Goal: Task Accomplishment & Management: Complete application form

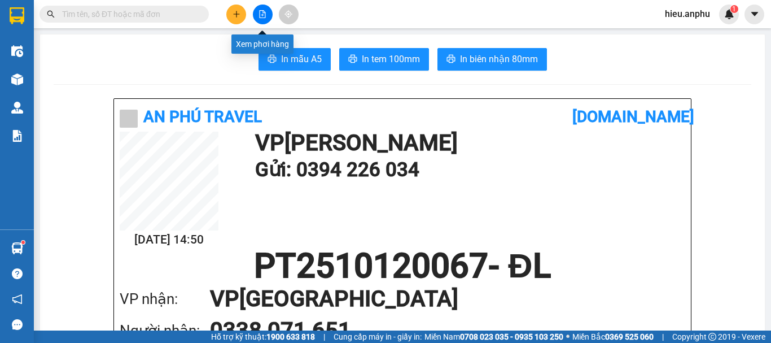
click at [266, 15] on icon "file-add" at bounding box center [263, 14] width 8 height 8
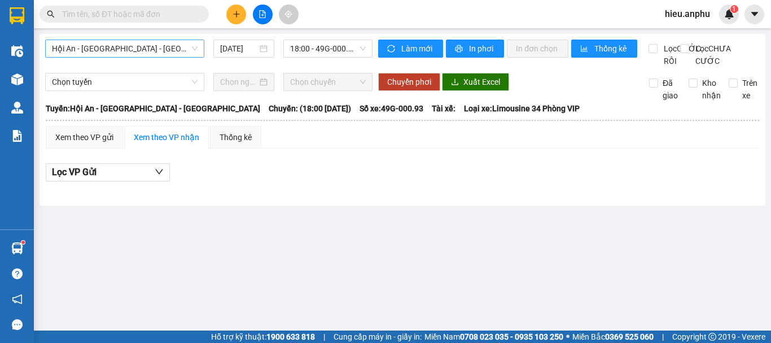
click at [183, 53] on span "Hội An - [GEOGRAPHIC_DATA] - [GEOGRAPHIC_DATA]" at bounding box center [125, 48] width 146 height 17
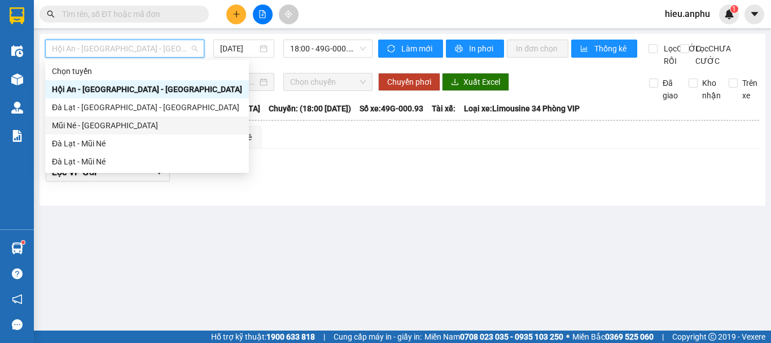
click at [99, 123] on div "Mũi Né - [GEOGRAPHIC_DATA]" at bounding box center [147, 125] width 190 height 12
type input "[DATE]"
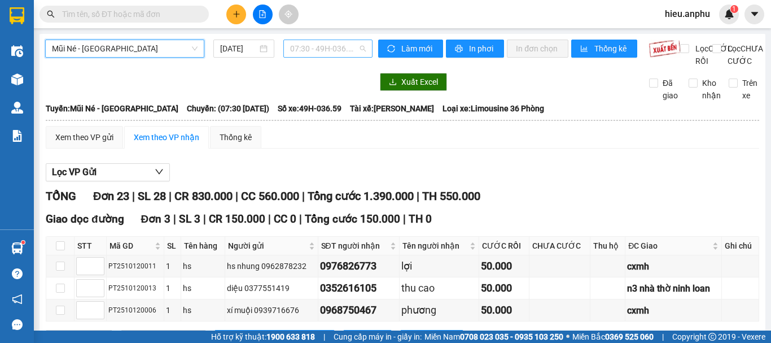
click at [338, 50] on span "07:30 - 49H-036.59" at bounding box center [328, 48] width 76 height 17
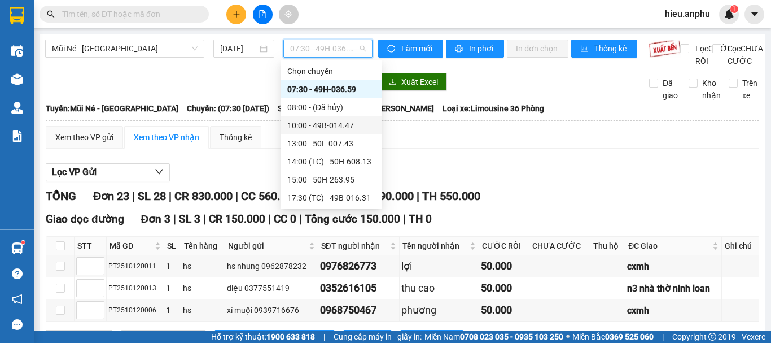
click at [308, 124] on div "10:00 - 49B-014.47" at bounding box center [331, 125] width 88 height 12
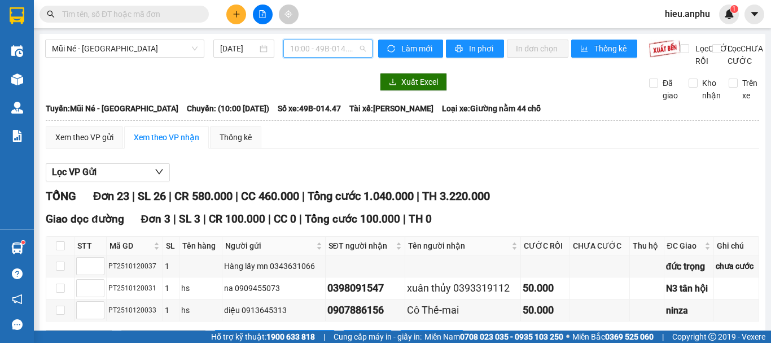
click at [325, 51] on span "10:00 - 49B-014.47" at bounding box center [328, 48] width 76 height 17
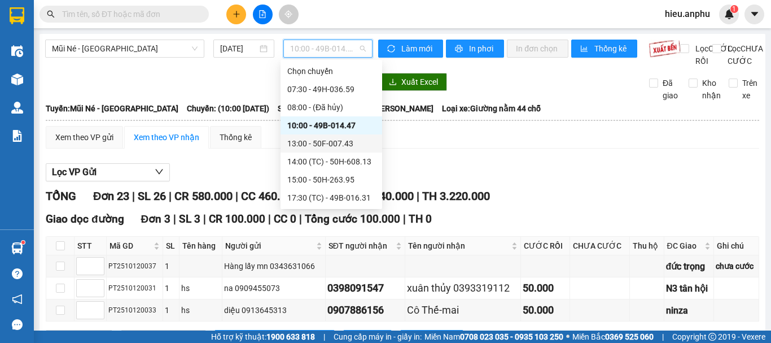
click at [335, 146] on div "13:00 - 50F-007.43" at bounding box center [331, 143] width 88 height 12
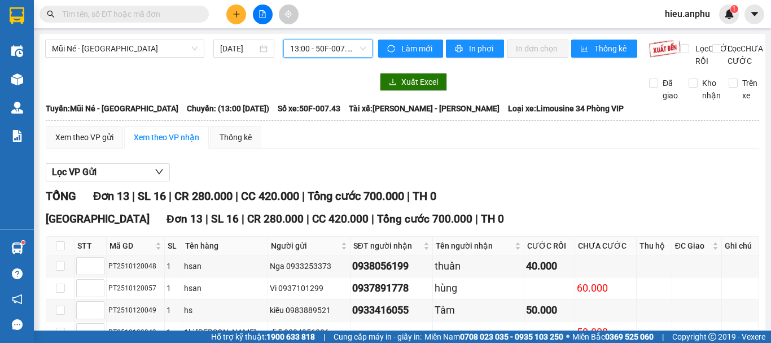
click at [351, 48] on span "13:00 - 50F-007.43" at bounding box center [328, 48] width 76 height 17
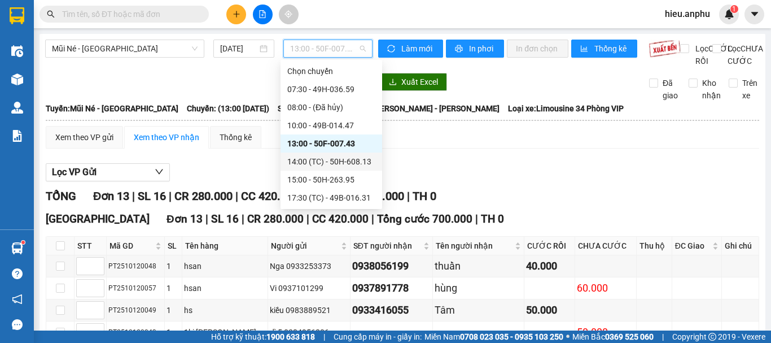
click at [342, 159] on div "14:00 (TC) - 50H-608.13" at bounding box center [331, 161] width 88 height 12
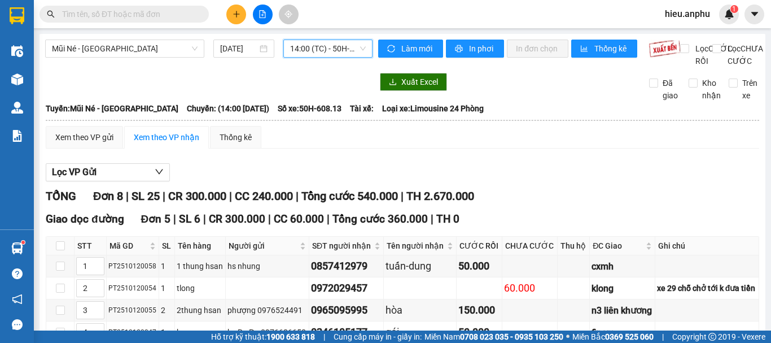
click at [326, 46] on span "14:00 (TC) - 50H-608.13" at bounding box center [328, 48] width 76 height 17
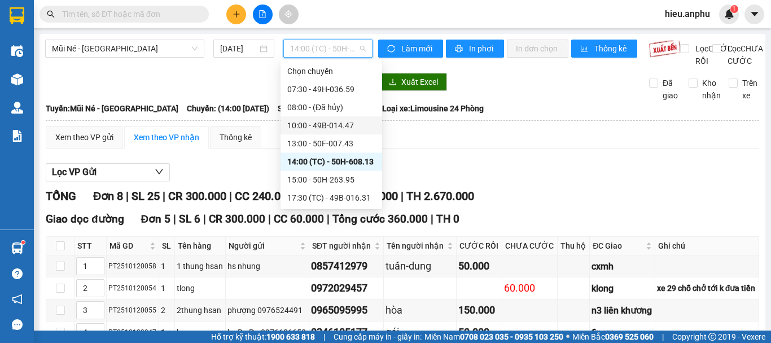
click at [331, 126] on div "10:00 - 49B-014.47" at bounding box center [331, 125] width 88 height 12
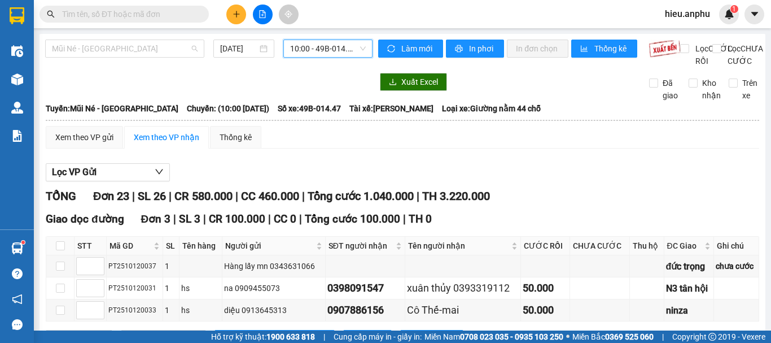
drag, startPoint x: 159, startPoint y: 51, endPoint x: 97, endPoint y: 82, distance: 69.9
click at [157, 50] on span "Mũi Né - [GEOGRAPHIC_DATA]" at bounding box center [125, 48] width 146 height 17
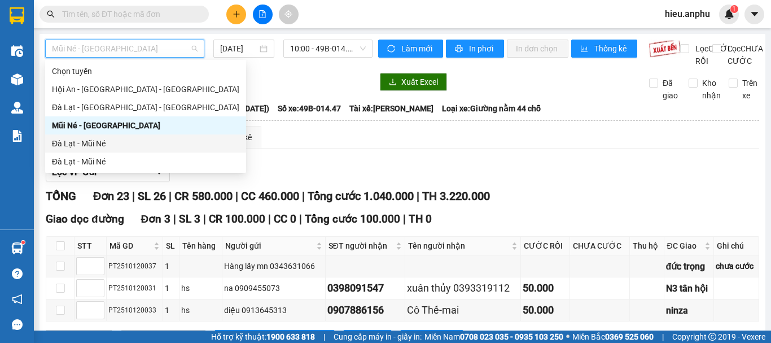
click at [80, 142] on div "Đà Lạt - Mũi Né" at bounding box center [145, 143] width 187 height 12
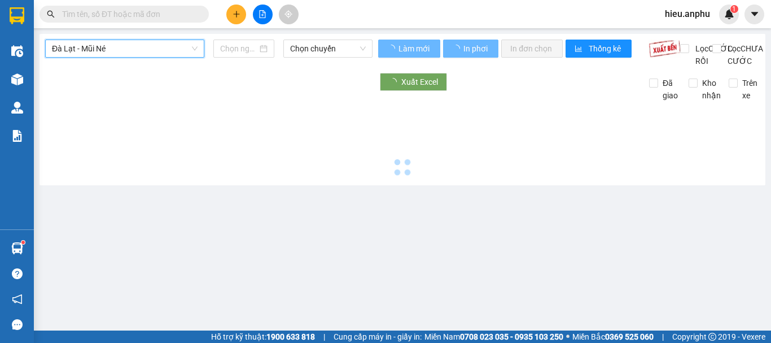
type input "[DATE]"
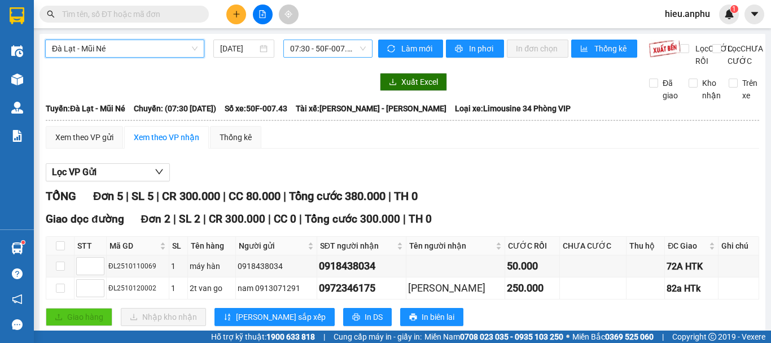
click at [359, 47] on span "07:30 - 50F-007.43" at bounding box center [328, 48] width 76 height 17
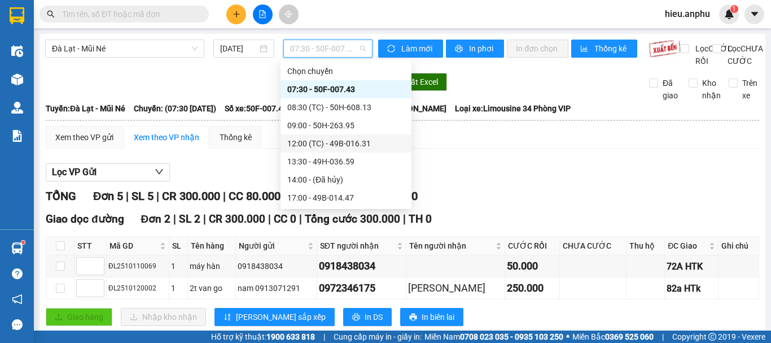
click at [335, 145] on div "12:00 (TC) - 49B-016.31" at bounding box center [345, 143] width 117 height 12
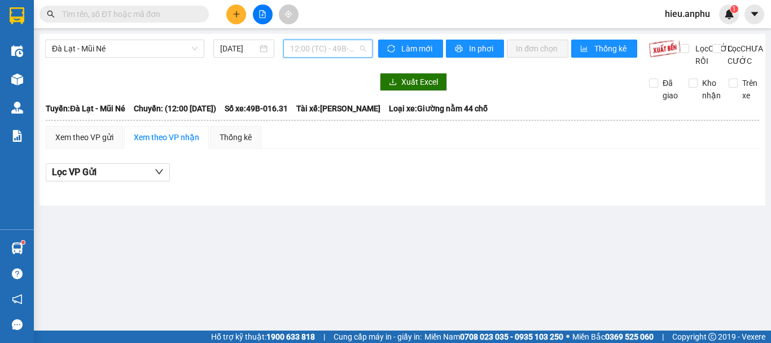
click at [322, 54] on span "12:00 (TC) - 49B-016.31" at bounding box center [328, 48] width 76 height 17
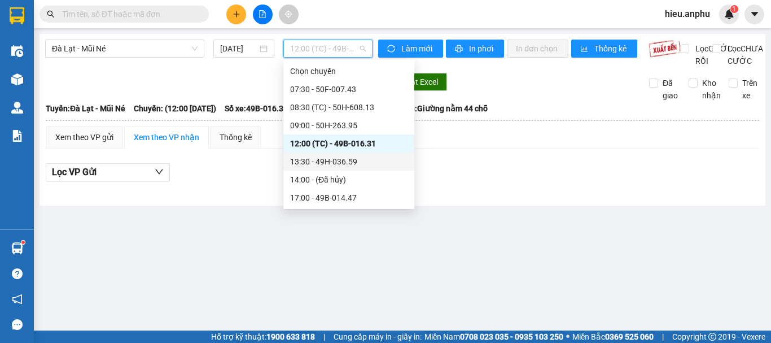
click at [322, 160] on div "13:30 - 49H-036.59" at bounding box center [348, 161] width 117 height 12
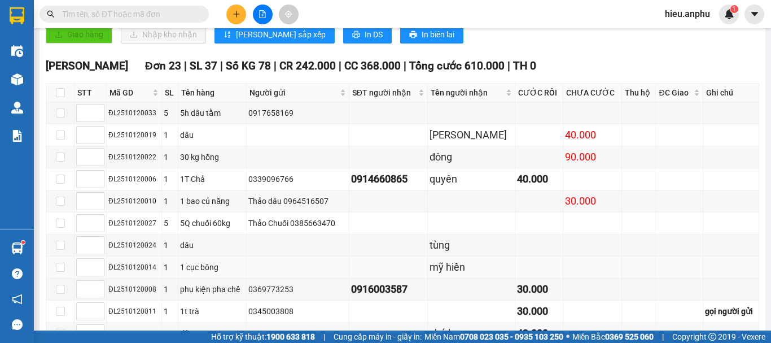
scroll to position [395, 0]
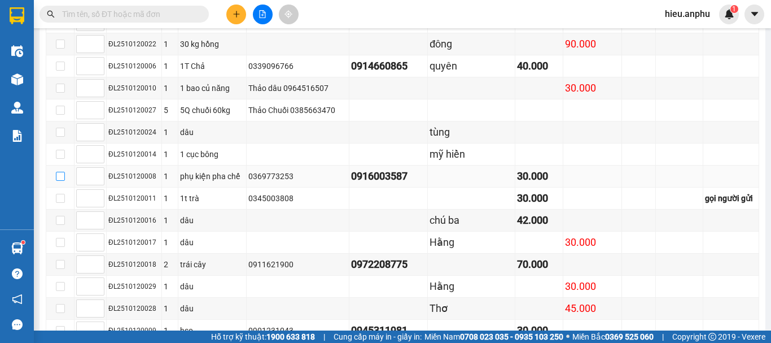
click at [62, 181] on input "checkbox" at bounding box center [60, 176] width 9 height 9
checkbox input "true"
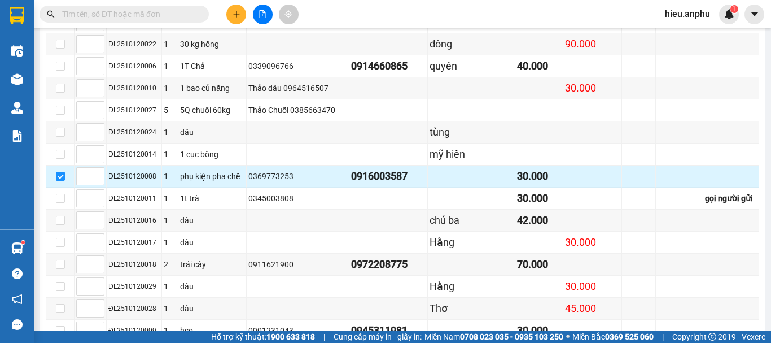
scroll to position [508, 0]
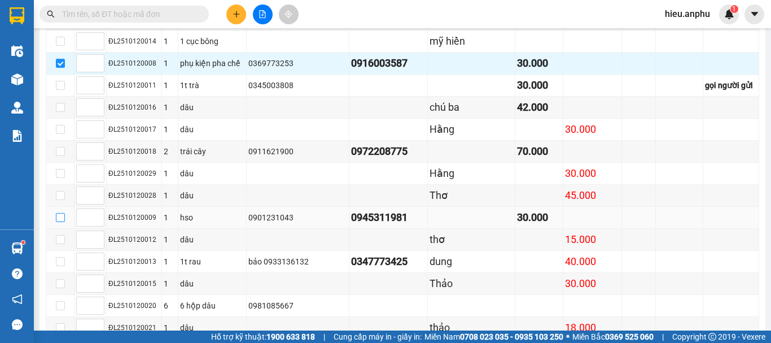
click at [60, 222] on input "checkbox" at bounding box center [60, 217] width 9 height 9
checkbox input "true"
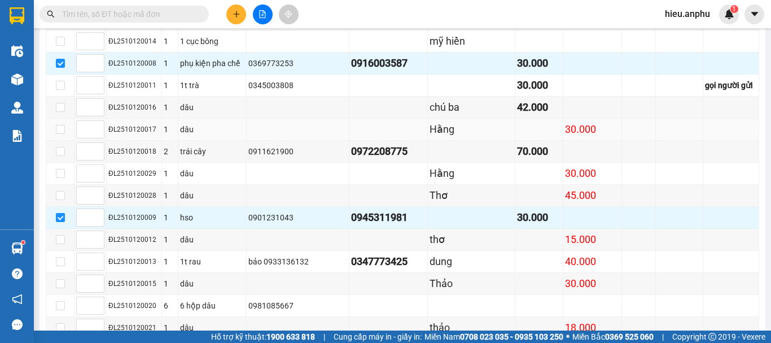
scroll to position [631, 0]
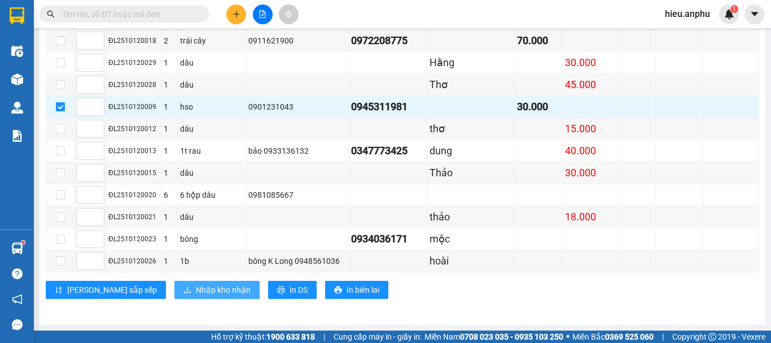
click at [196, 289] on span "Nhập kho nhận" at bounding box center [223, 289] width 55 height 12
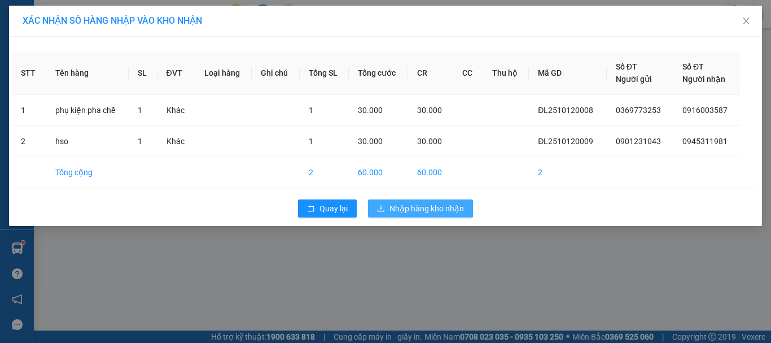
click at [392, 212] on span "Nhập hàng kho nhận" at bounding box center [427, 208] width 75 height 12
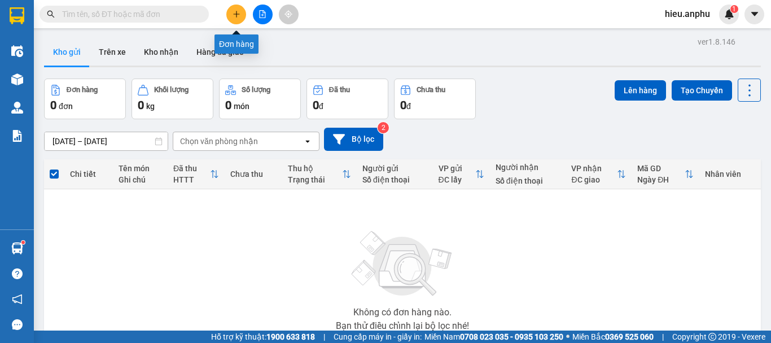
click at [238, 14] on icon "plus" at bounding box center [237, 14] width 8 height 8
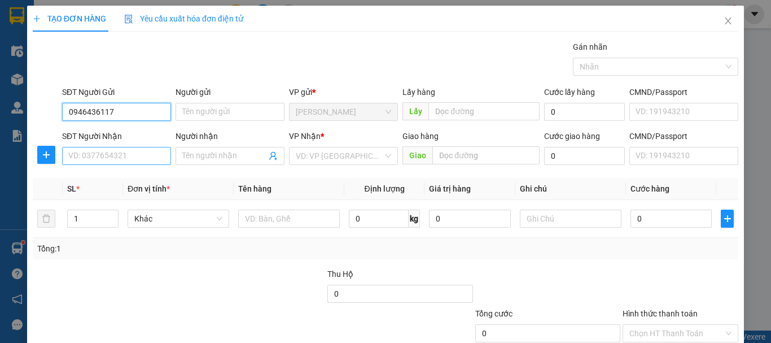
type input "0946436117"
click at [123, 154] on input "SĐT Người Nhận" at bounding box center [116, 156] width 109 height 18
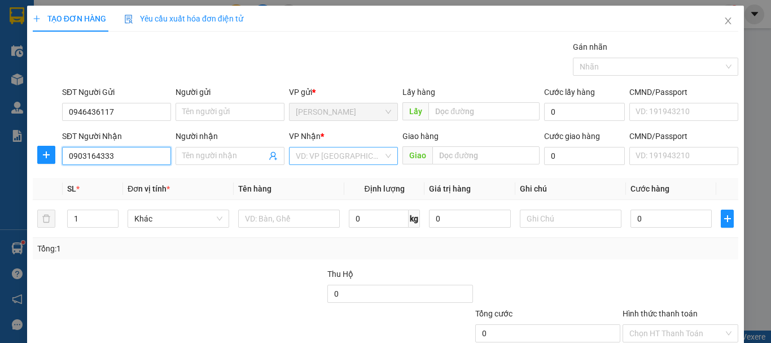
type input "0903164333"
click at [319, 161] on input "search" at bounding box center [340, 155] width 88 height 17
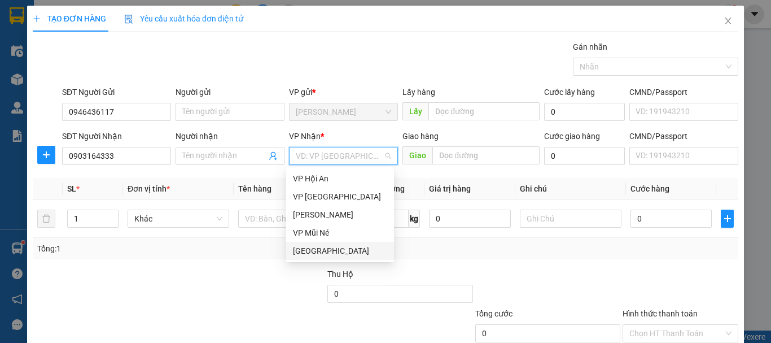
click at [316, 250] on div "[GEOGRAPHIC_DATA]" at bounding box center [340, 250] width 94 height 12
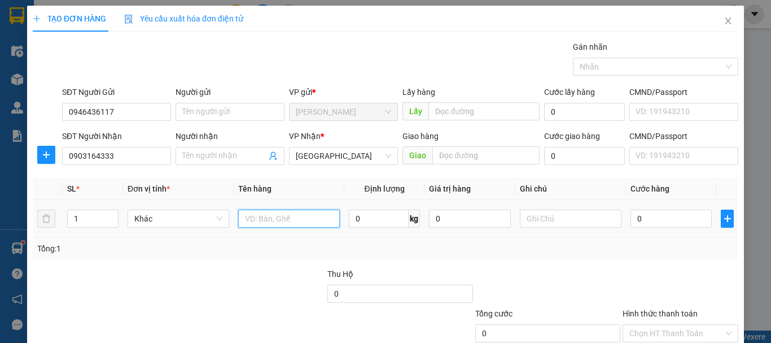
click at [278, 226] on input "text" at bounding box center [289, 218] width 102 height 18
type input "a"
type input "áo"
click at [631, 219] on input "0" at bounding box center [671, 218] width 81 height 18
type input "3"
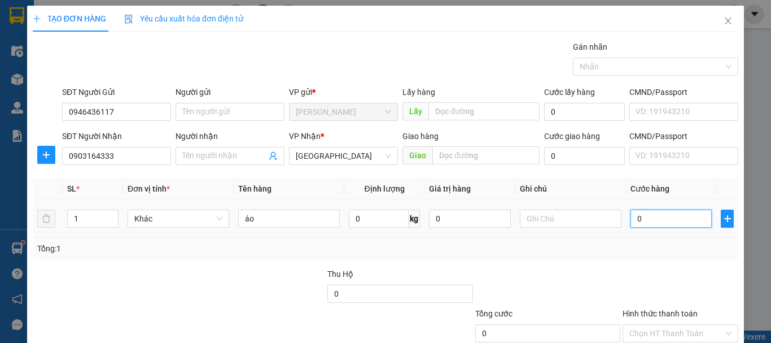
type input "3"
type input "30"
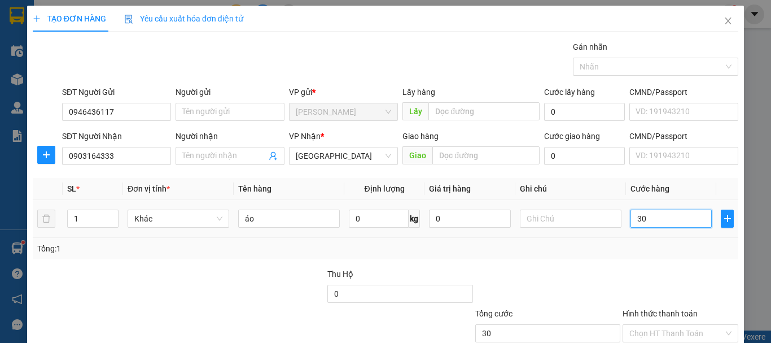
scroll to position [75, 0]
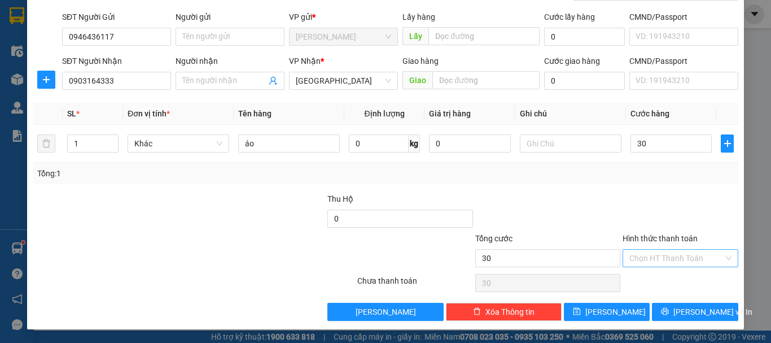
type input "30.000"
click at [663, 262] on input "Hình thức thanh toán" at bounding box center [676, 258] width 94 height 17
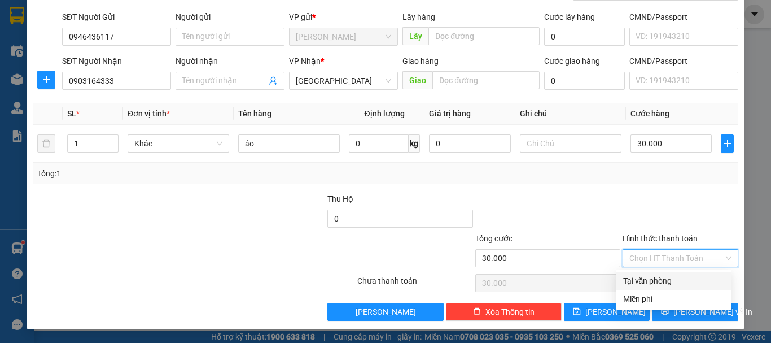
click at [670, 278] on div "Tại văn phòng" at bounding box center [673, 280] width 101 height 12
type input "0"
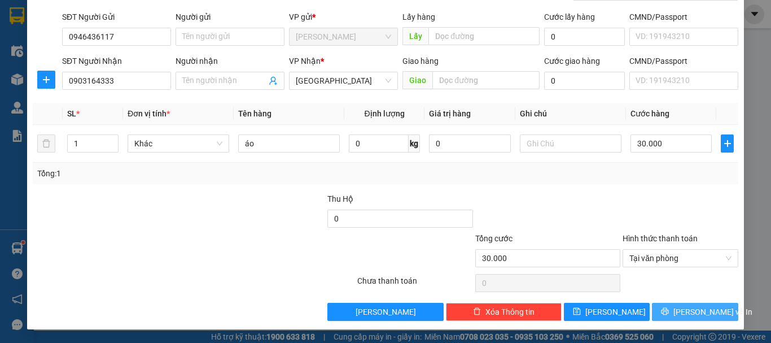
click at [669, 315] on icon "printer" at bounding box center [665, 311] width 8 height 8
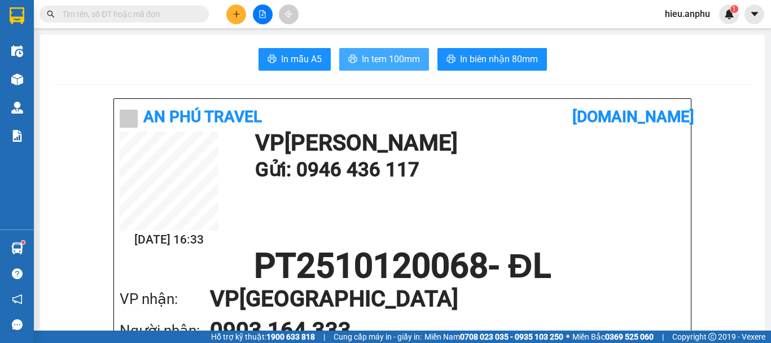
click at [379, 54] on span "In tem 100mm" at bounding box center [391, 59] width 58 height 14
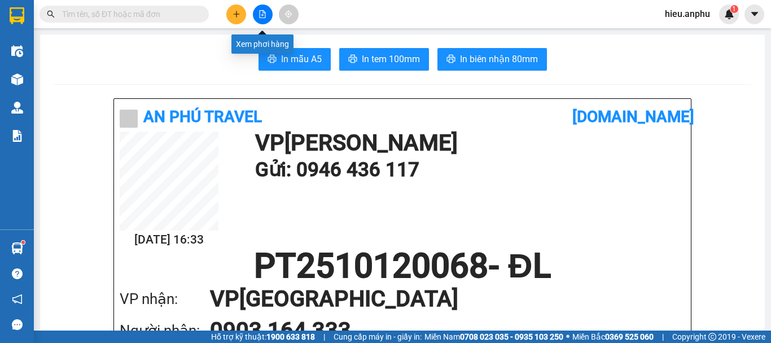
click at [261, 9] on button at bounding box center [263, 15] width 20 height 20
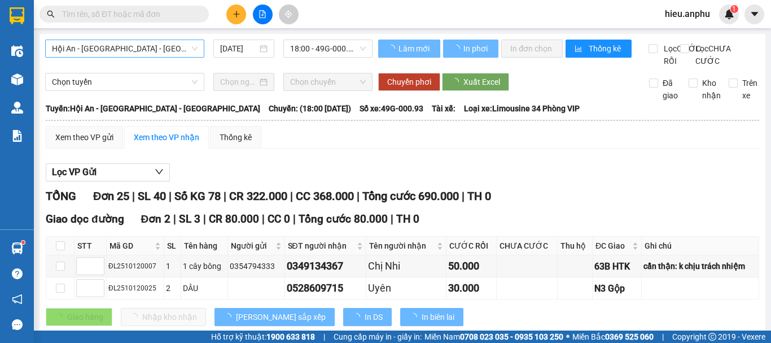
click at [173, 49] on span "Hội An - [GEOGRAPHIC_DATA] - [GEOGRAPHIC_DATA]" at bounding box center [125, 48] width 146 height 17
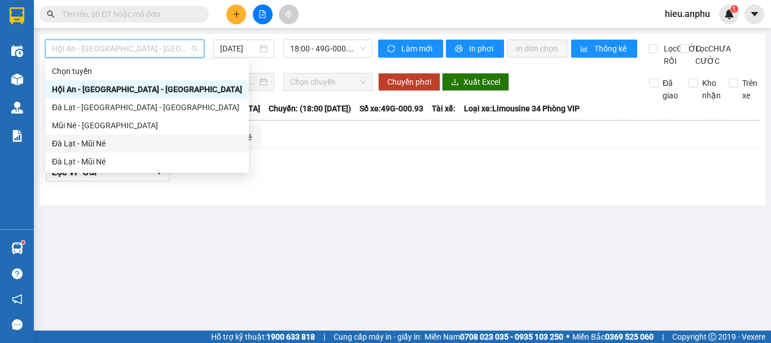
click at [79, 141] on div "Đà Lạt - Mũi Né" at bounding box center [147, 143] width 190 height 12
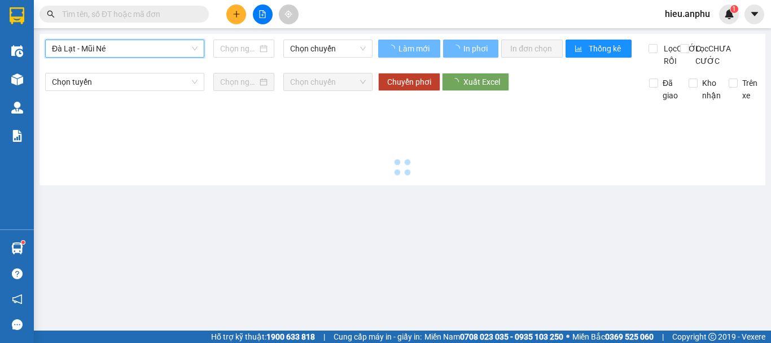
type input "[DATE]"
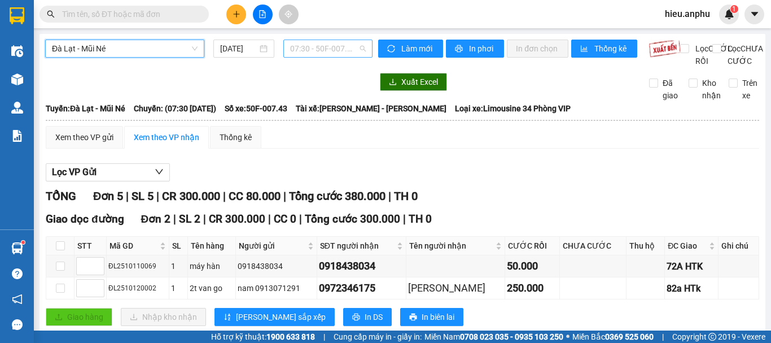
click at [312, 47] on span "07:30 - 50F-007.43" at bounding box center [328, 48] width 76 height 17
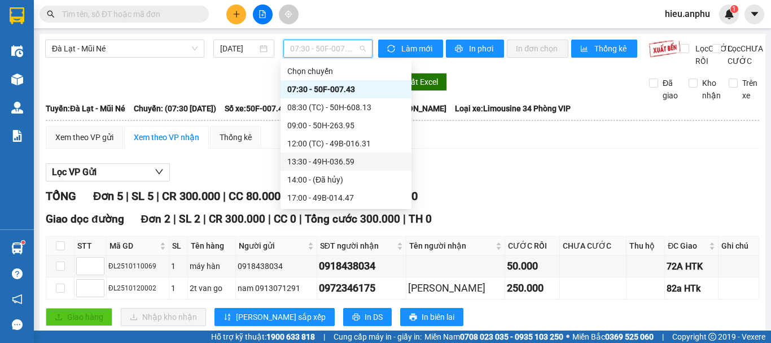
click at [322, 160] on div "13:30 - 49H-036.59" at bounding box center [345, 161] width 117 height 12
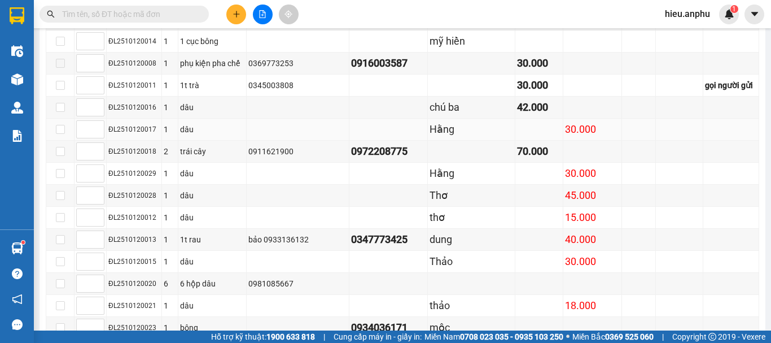
scroll to position [631, 0]
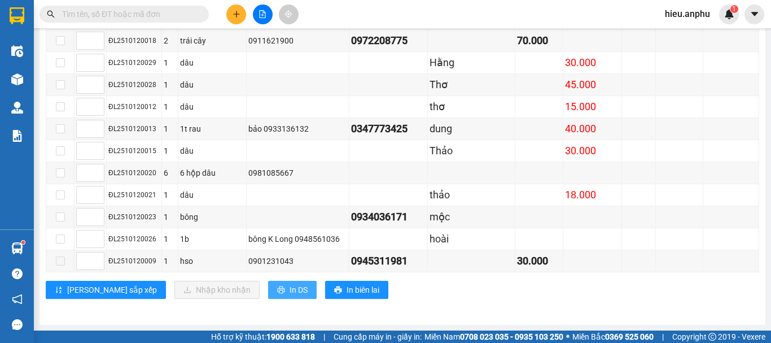
click at [290, 287] on span "In DS" at bounding box center [299, 289] width 18 height 12
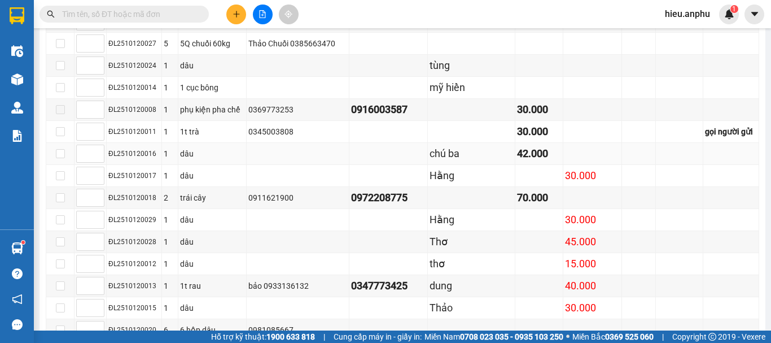
scroll to position [575, 0]
